Goal: Information Seeking & Learning: Learn about a topic

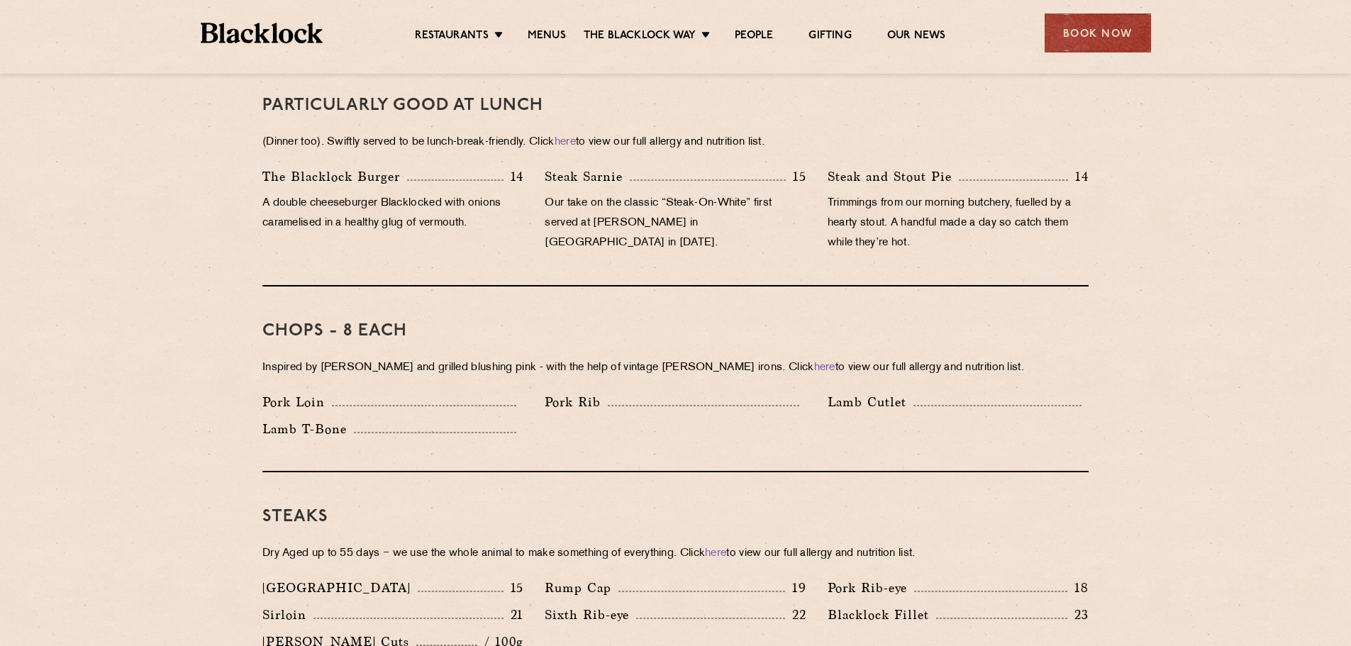
scroll to position [496, 0]
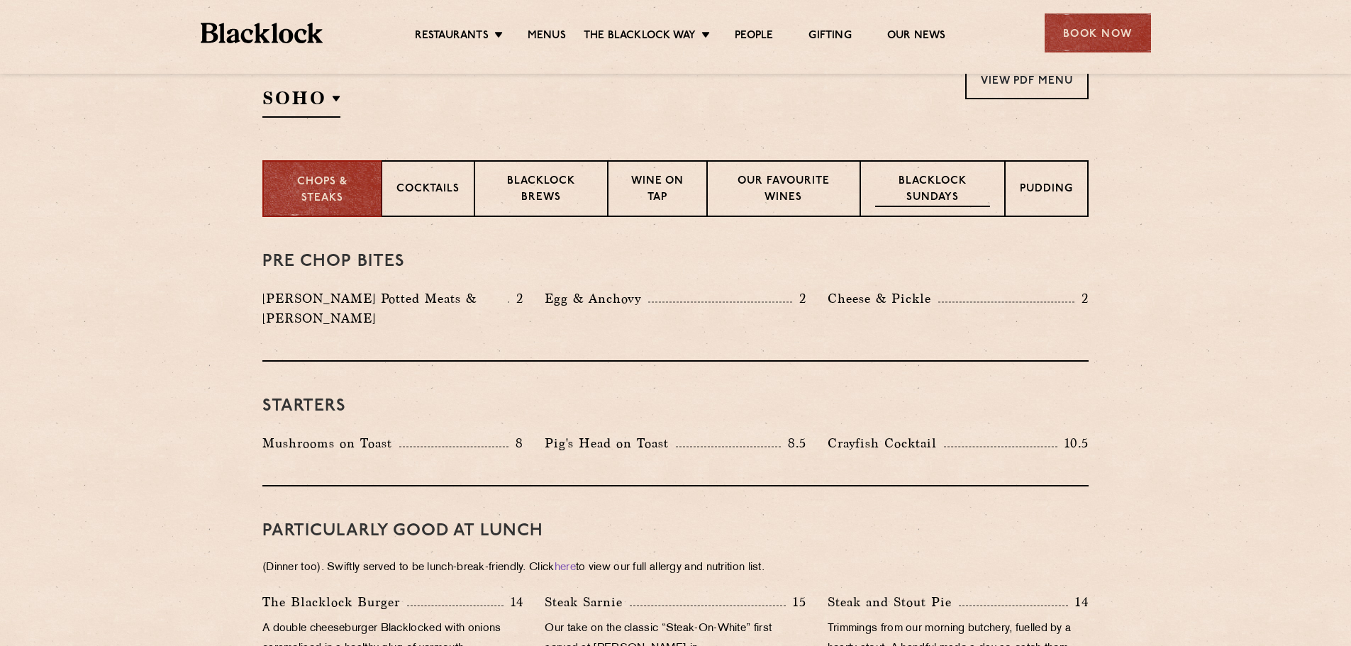
click at [909, 188] on p "Blacklock Sundays" at bounding box center [932, 190] width 115 height 33
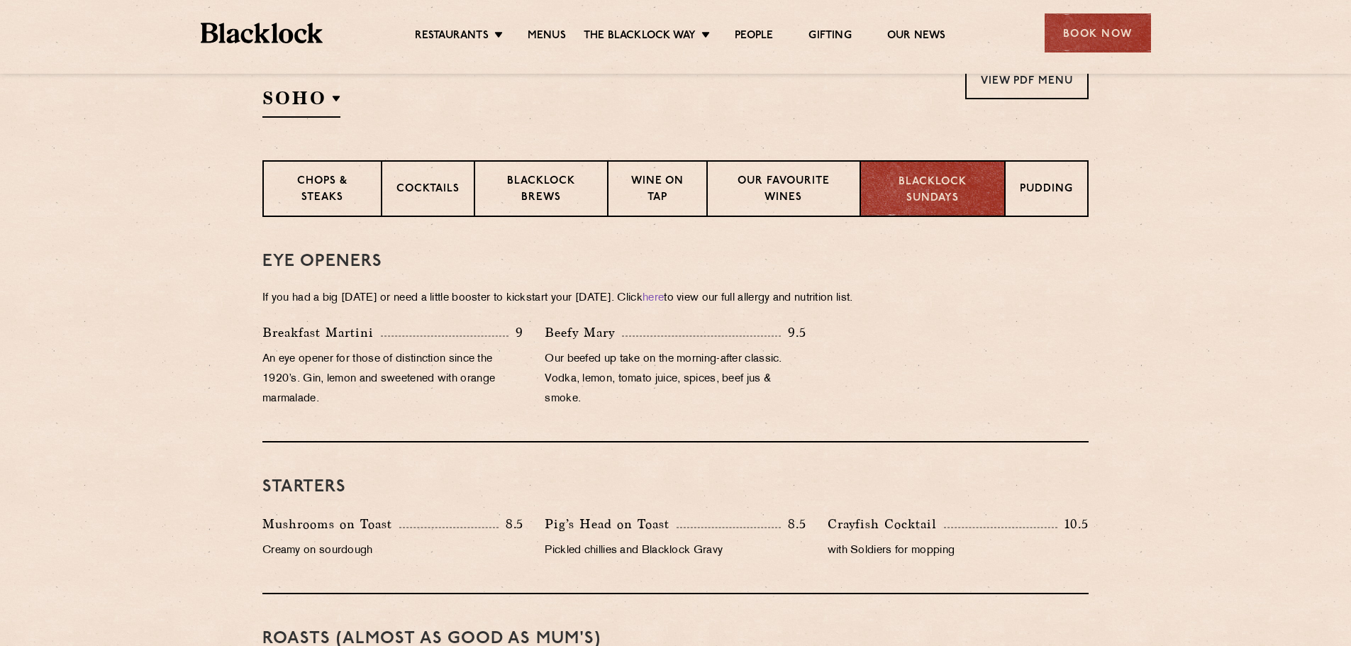
click at [945, 198] on p "Blacklock Sundays" at bounding box center [932, 190] width 115 height 32
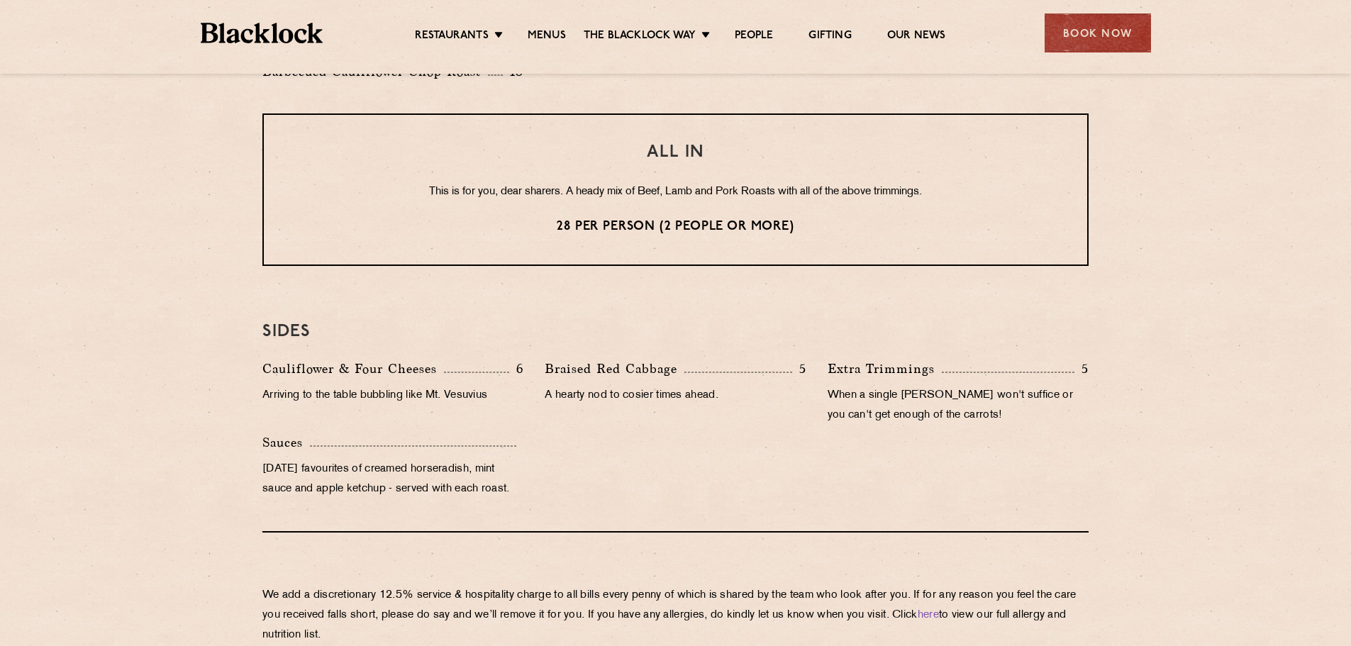
scroll to position [1205, 0]
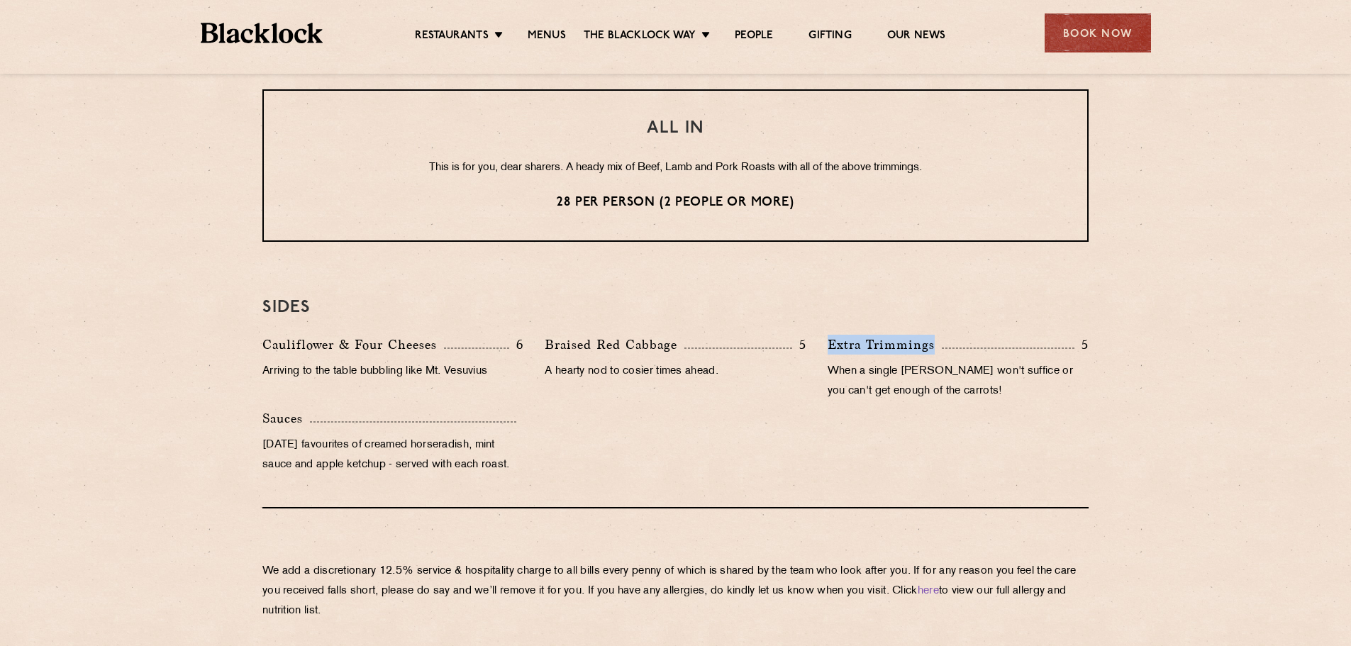
drag, startPoint x: 829, startPoint y: 344, endPoint x: 1004, endPoint y: 350, distance: 175.2
click at [1004, 350] on div "Extra Trimmings 5" at bounding box center [958, 345] width 261 height 20
click at [1004, 364] on div "Extra Trimmings 5 When a single yorkie won't suffice or you can't get enough of…" at bounding box center [958, 372] width 282 height 74
drag, startPoint x: 740, startPoint y: 355, endPoint x: 594, endPoint y: 356, distance: 146.1
click at [594, 356] on div "Braised Red Cabbage 5 A hearty nod to cosier times ahead." at bounding box center [675, 372] width 282 height 74
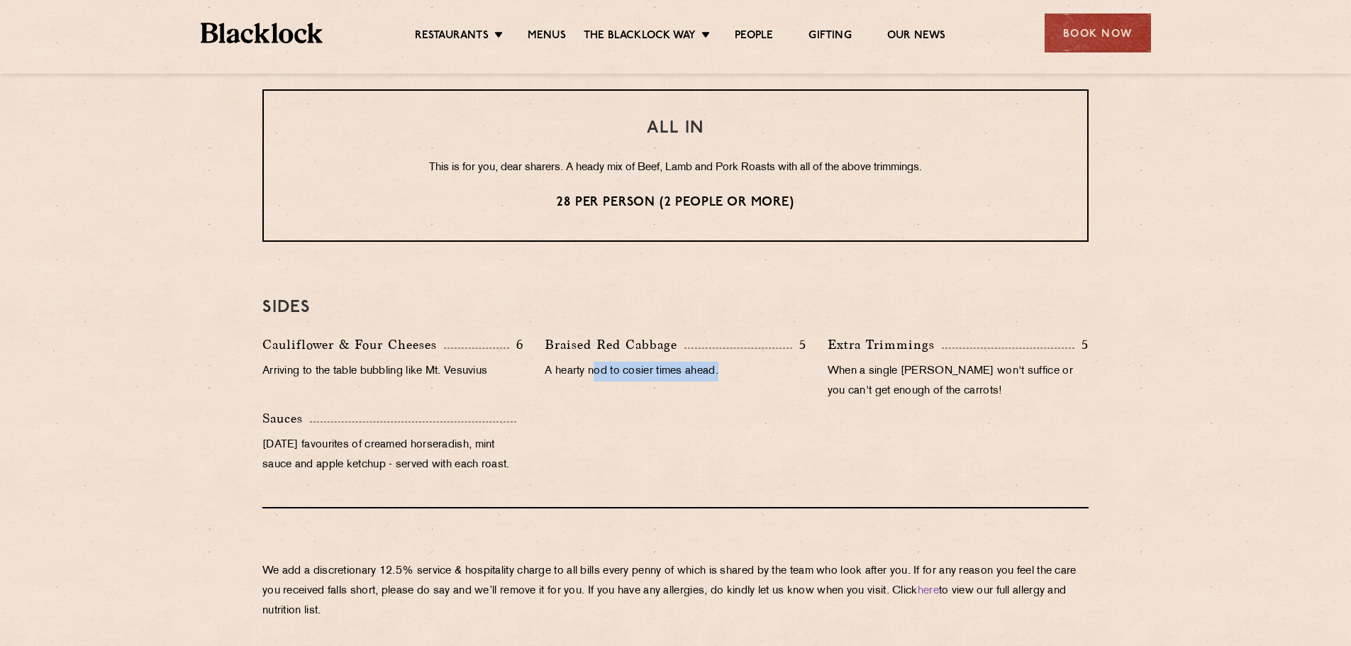
click at [594, 356] on div "Braised Red Cabbage 5 A hearty nod to cosier times ahead." at bounding box center [675, 372] width 282 height 74
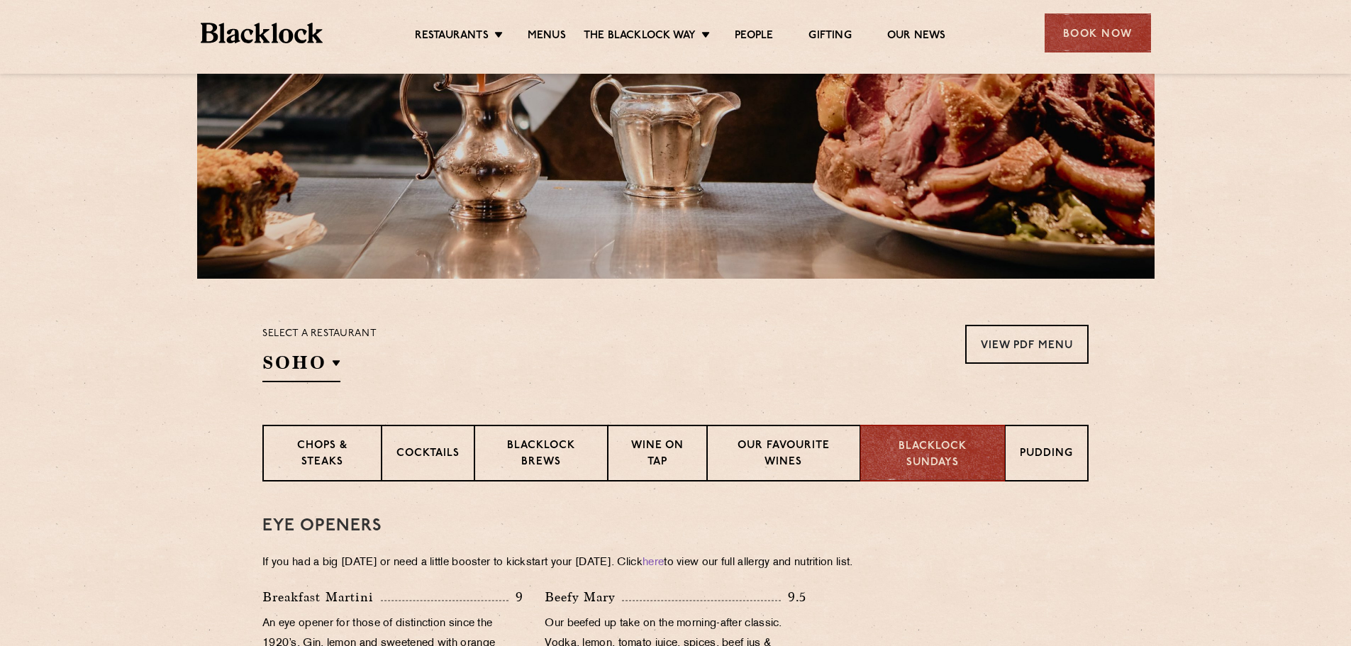
scroll to position [4, 0]
